Goal: Navigation & Orientation: Find specific page/section

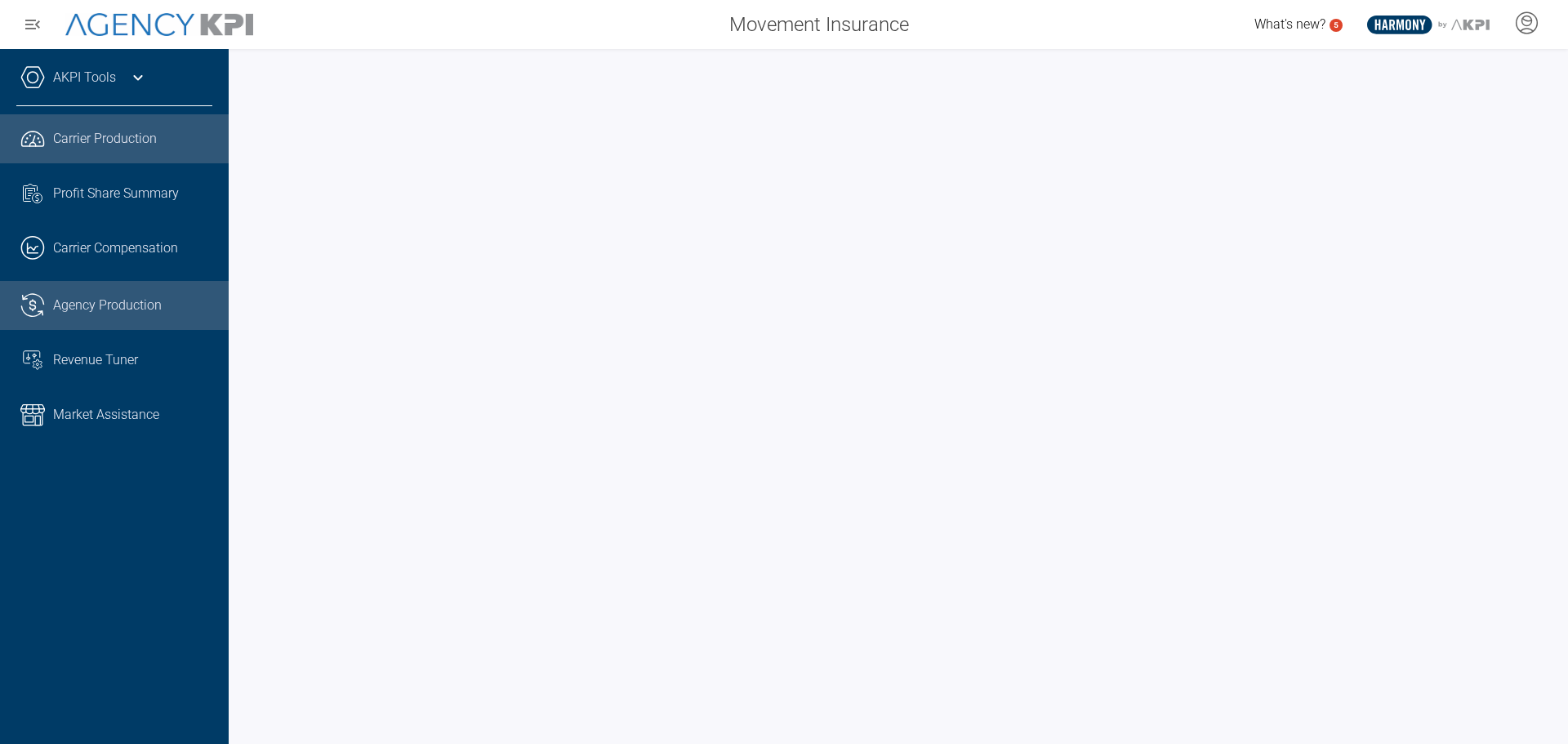
click at [92, 299] on span "Agency Production" at bounding box center [107, 305] width 108 height 19
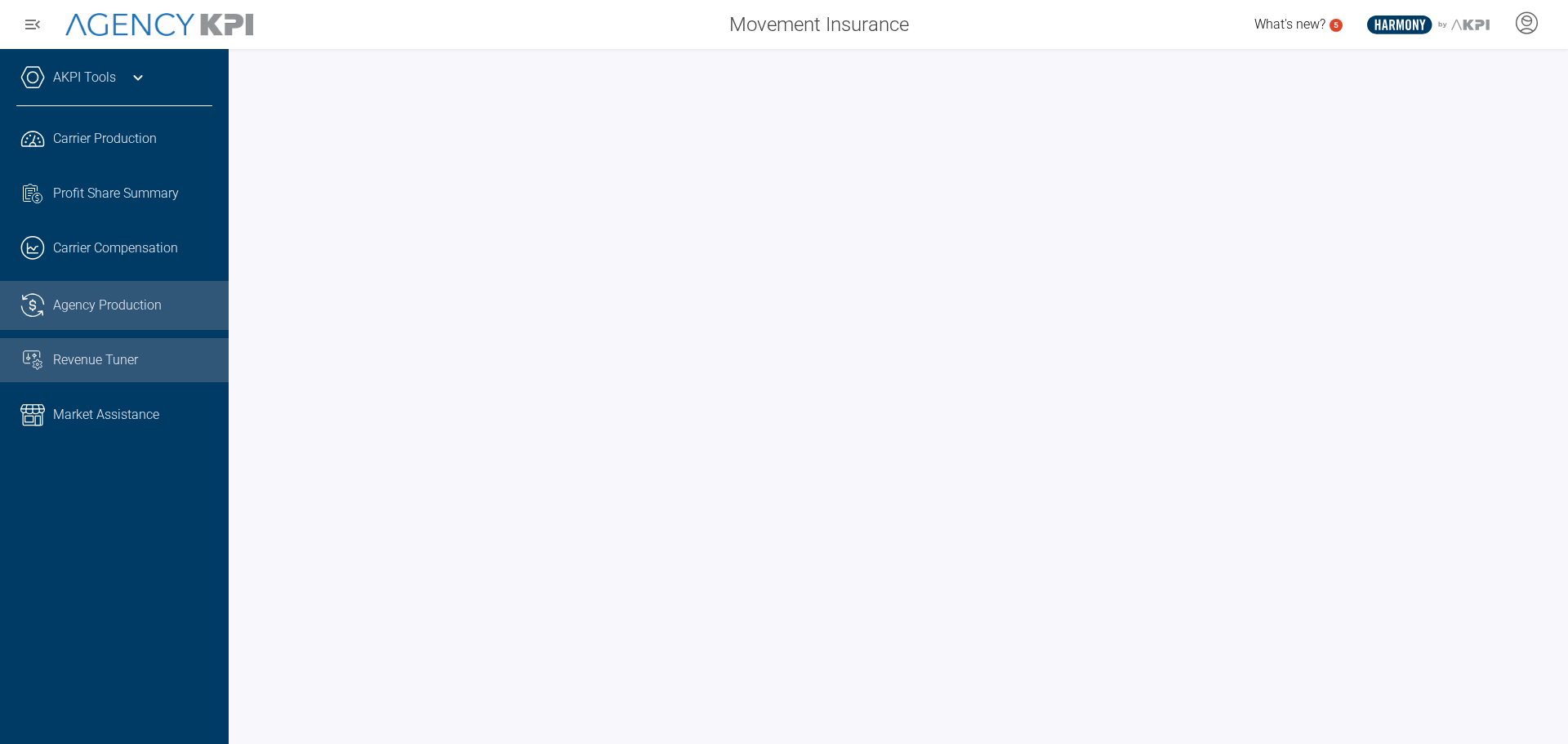
click at [157, 354] on div "Revenue Tuner" at bounding box center [133, 359] width 160 height 19
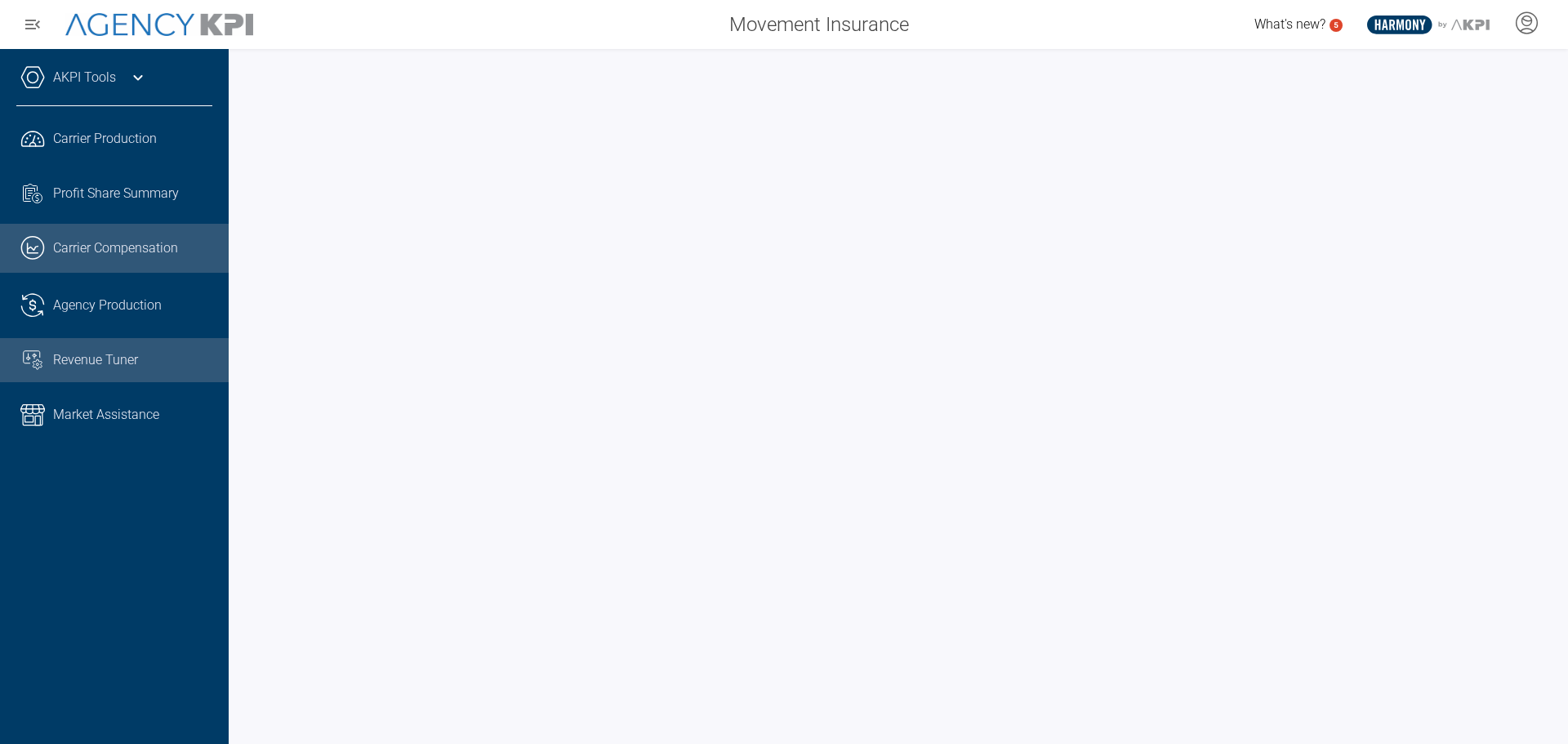
click at [120, 233] on link ".cls-1{fill:none;stroke:#221f20;stroke-linecap:round;stroke-linejoin:round;stro…" at bounding box center [114, 248] width 228 height 49
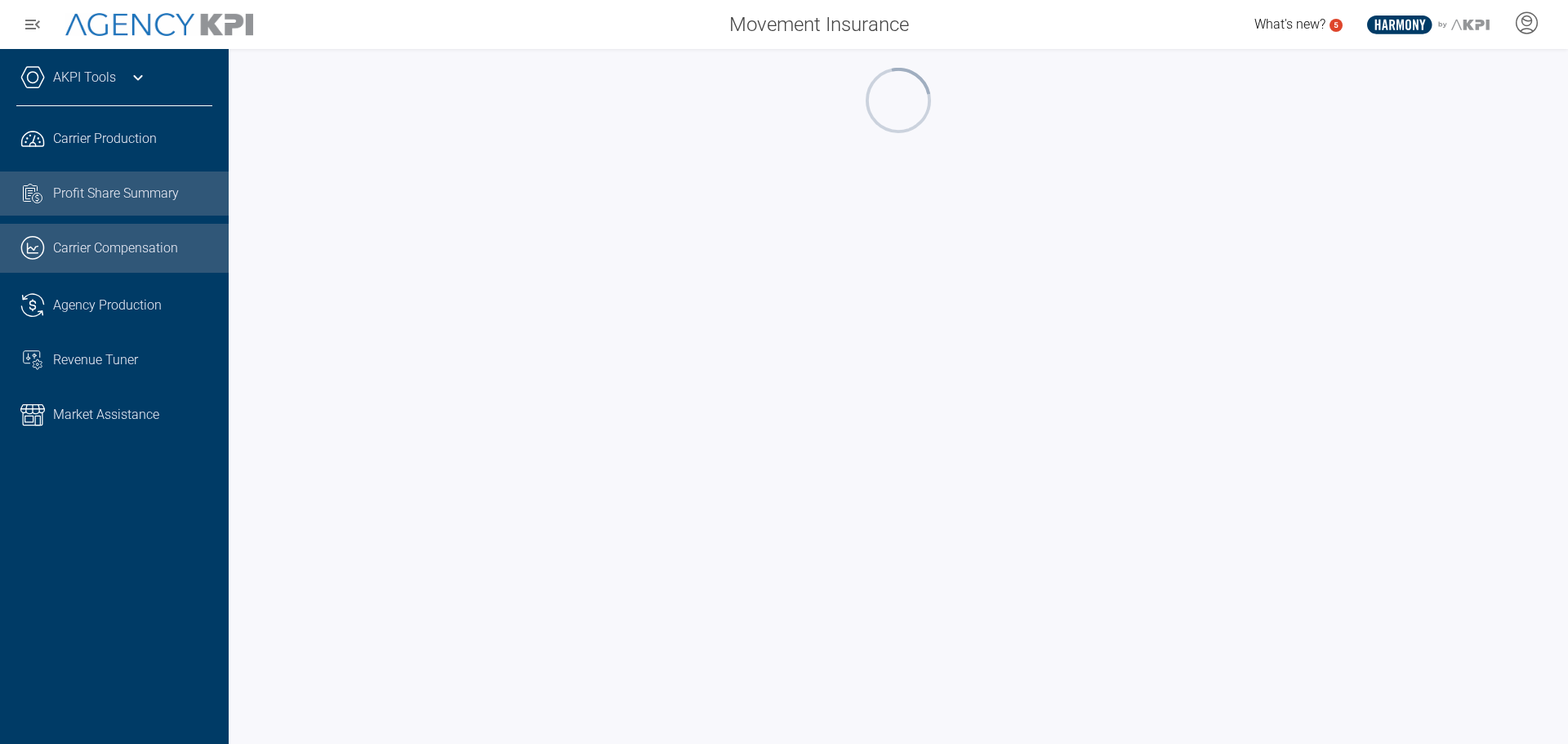
click at [119, 194] on span "Profit Share Summary" at bounding box center [116, 193] width 126 height 19
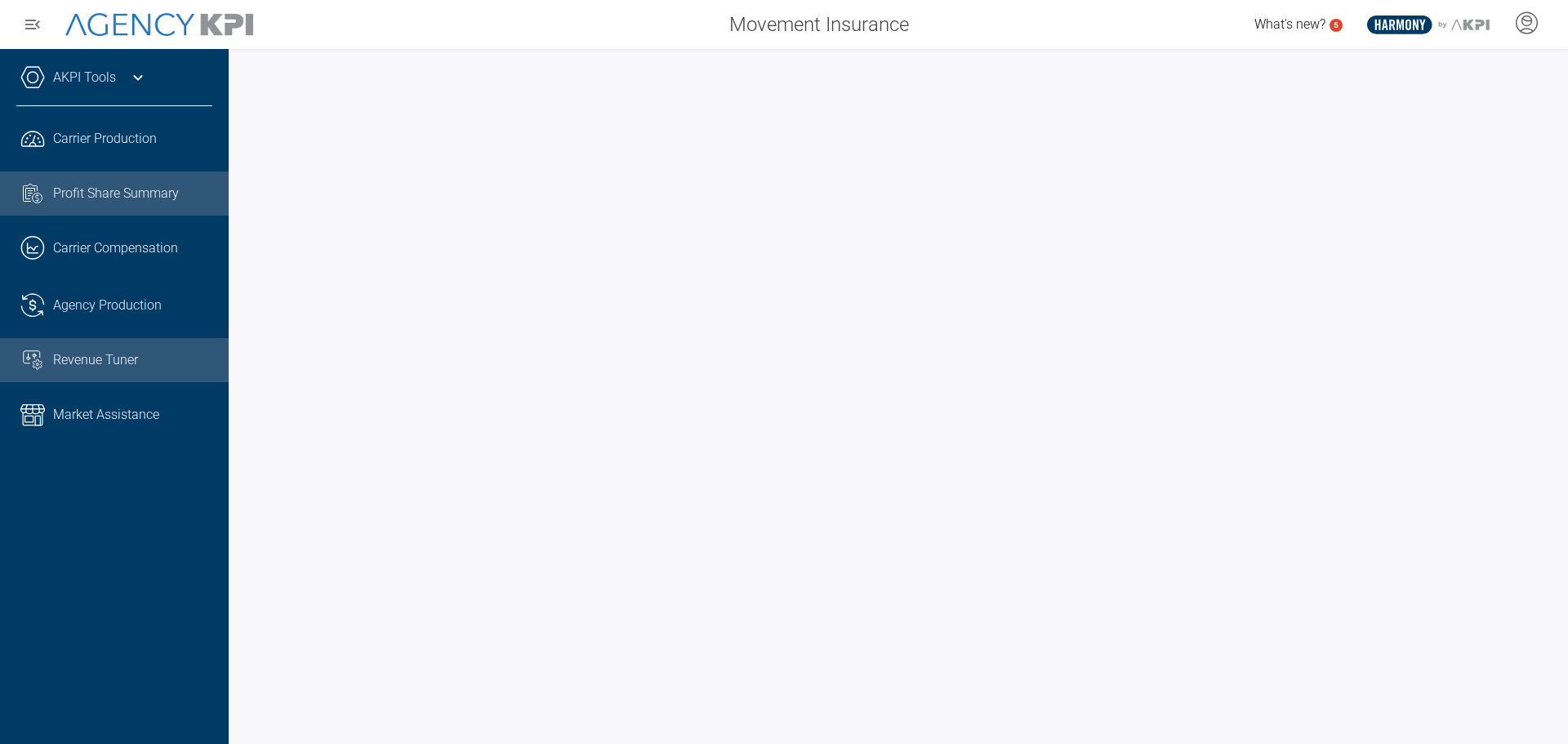
click at [159, 354] on div "Revenue Tuner" at bounding box center [133, 359] width 160 height 19
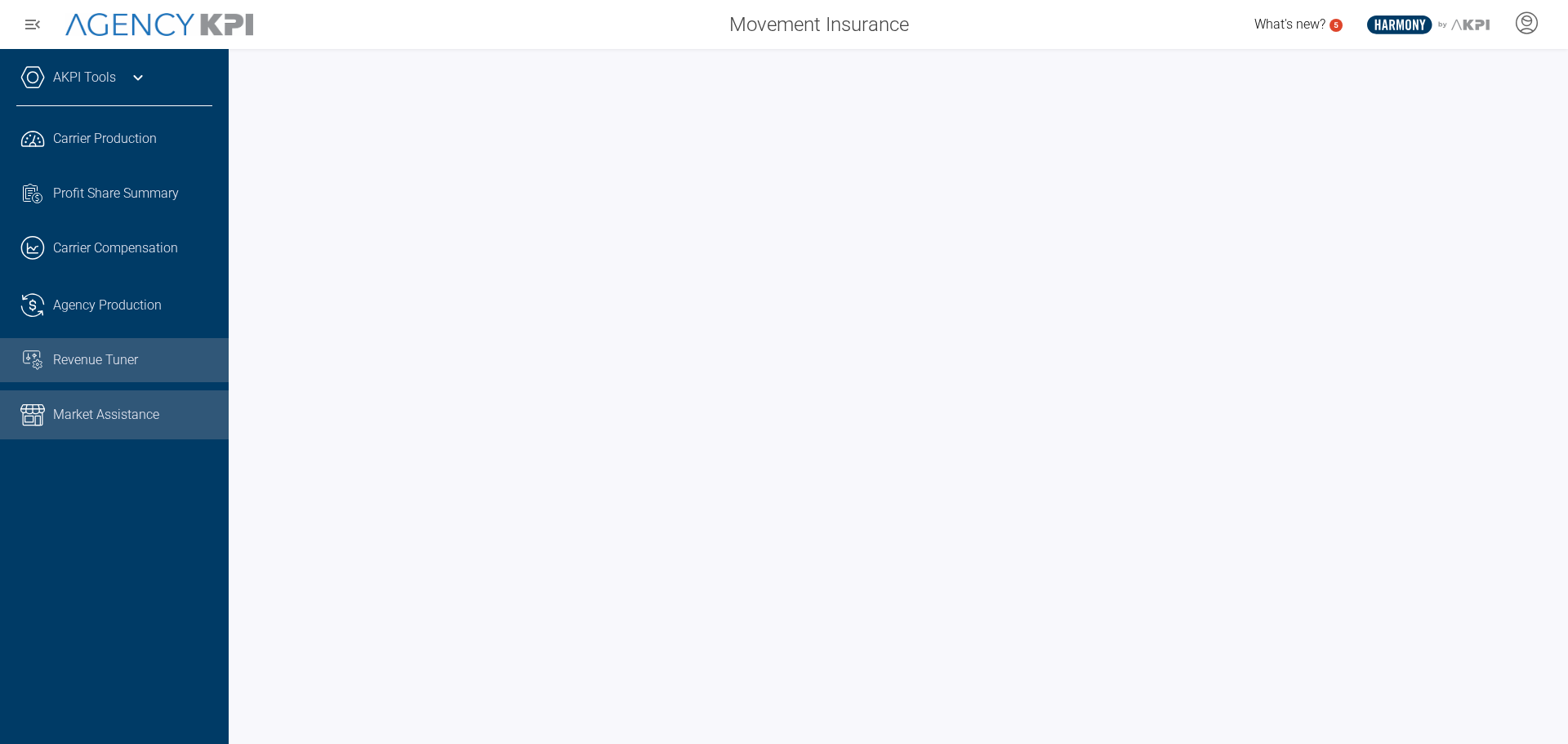
click at [128, 410] on span "Market Assistance" at bounding box center [106, 414] width 106 height 19
